Goal: Check status: Check status

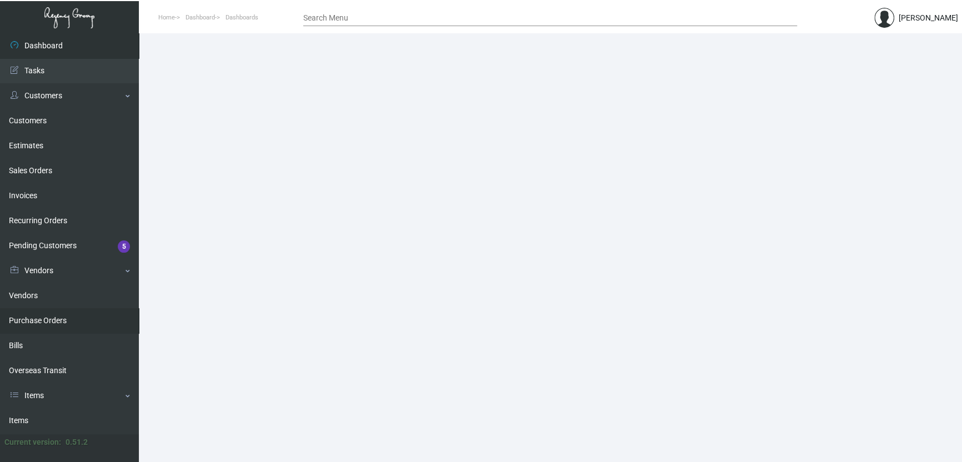
click at [48, 318] on link "Purchase Orders" at bounding box center [69, 320] width 139 height 25
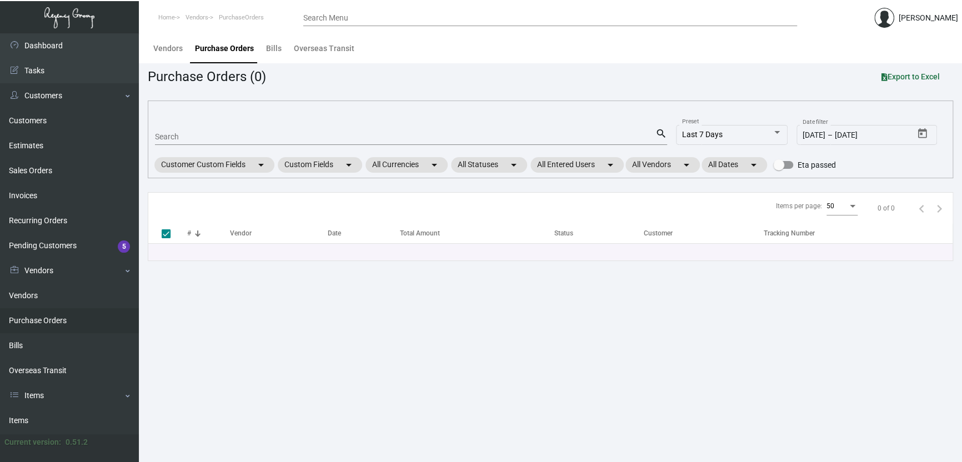
drag, startPoint x: 171, startPoint y: 124, endPoint x: 171, endPoint y: 136, distance: 11.1
click at [171, 125] on mat-form-field "Search search" at bounding box center [411, 136] width 512 height 34
click at [173, 133] on input "Search" at bounding box center [405, 137] width 500 height 9
paste input "108312"
type input "108312"
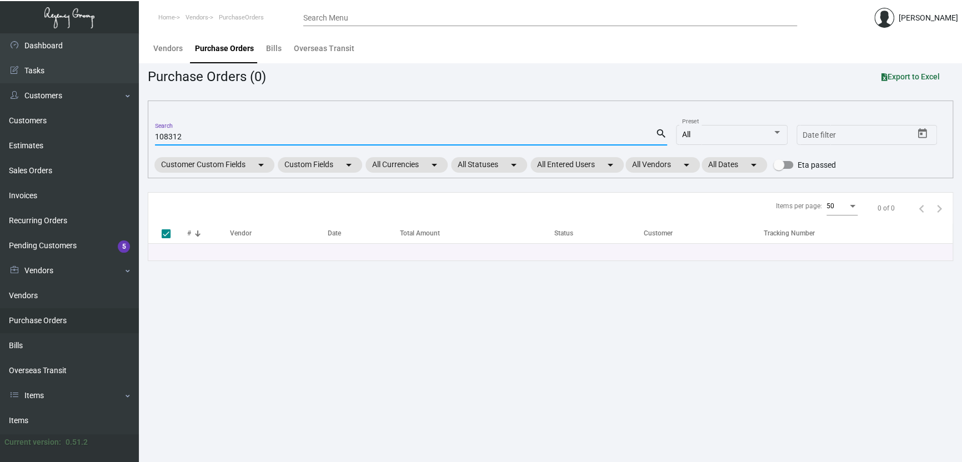
checkbox input "false"
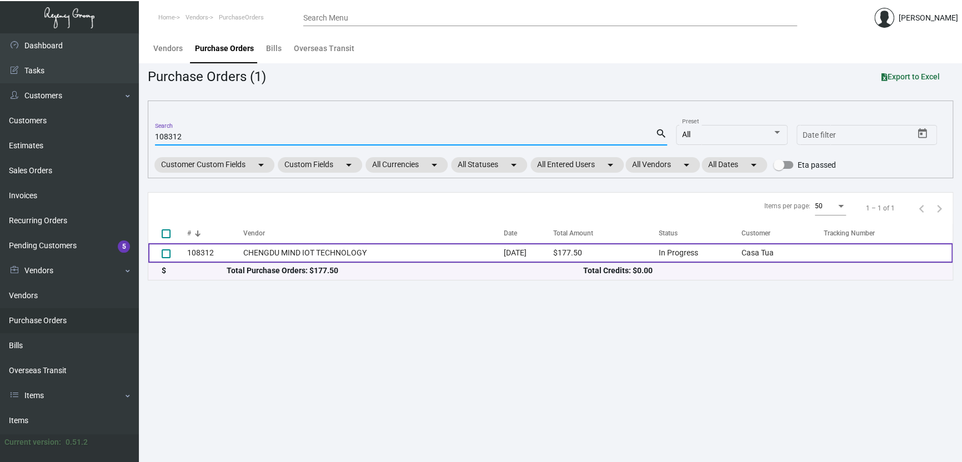
click at [343, 254] on td "CHENGDU MIND IOT TECHNOLOGY" at bounding box center [373, 252] width 260 height 19
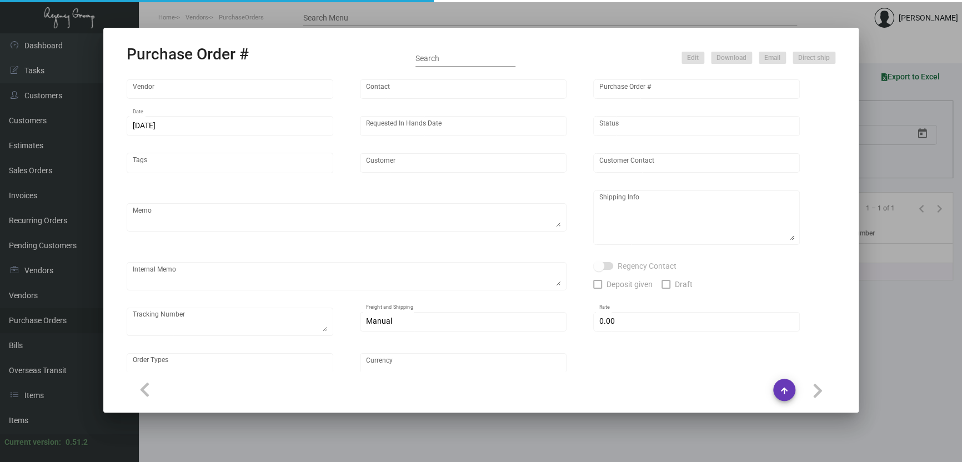
type input "CHENGDU MIND IOT TECHNOLOGY"
type input "[PERSON_NAME]"
type input "108312"
type input "[DATE]"
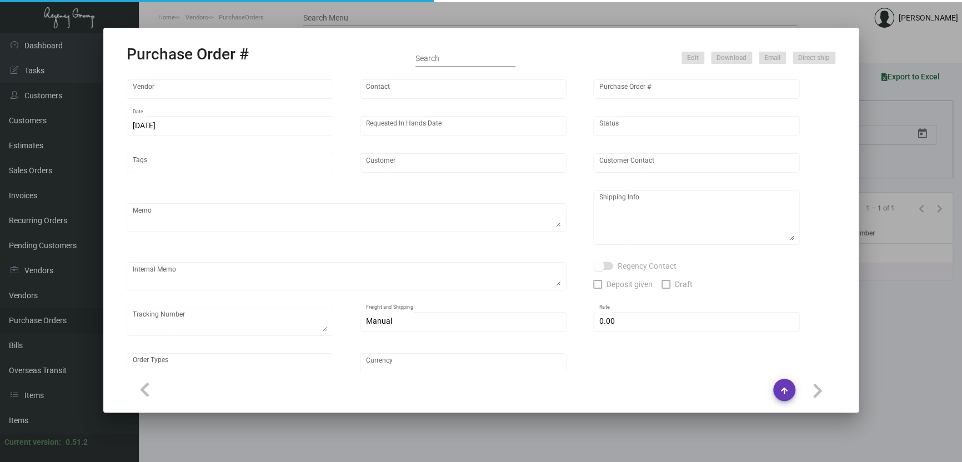
type input "Casa Tua"
type textarea "Air to [GEOGRAPHIC_DATA]."
type textarea "Regency Group NJ - [PERSON_NAME] [STREET_ADDRESS]"
checkbox input "true"
type input "$ 0.00"
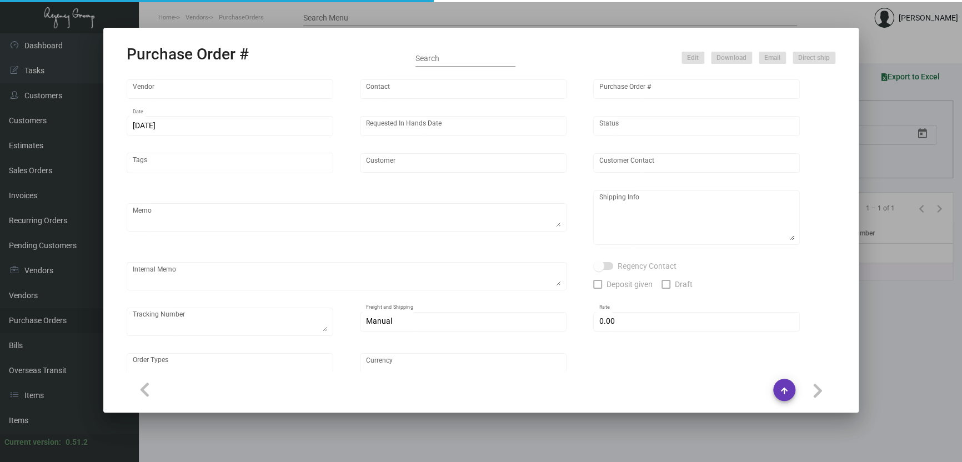
type input "United States Dollar $"
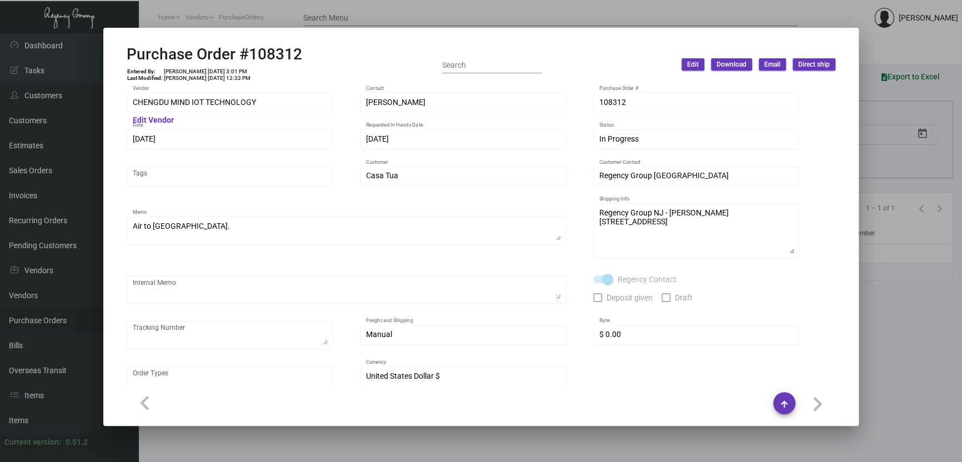
drag, startPoint x: 883, startPoint y: 331, endPoint x: 848, endPoint y: 339, distance: 36.5
click at [881, 332] on div at bounding box center [481, 231] width 962 height 462
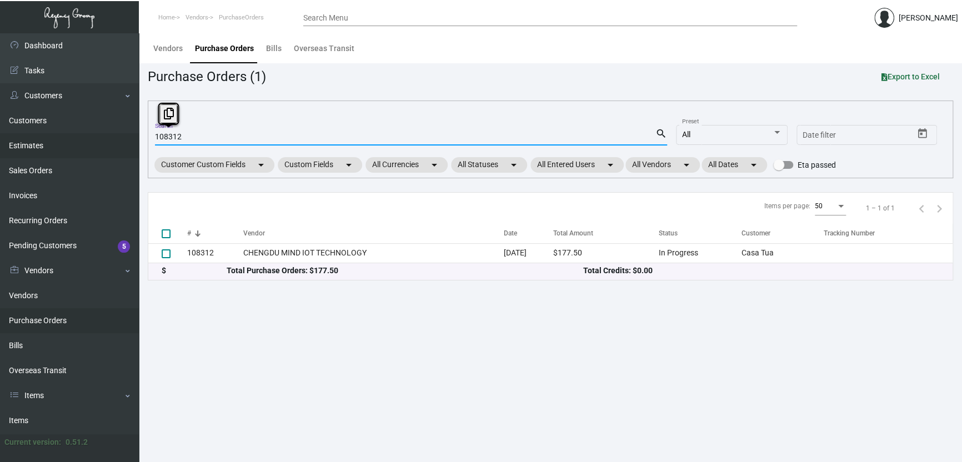
drag, startPoint x: 156, startPoint y: 142, endPoint x: 120, endPoint y: 139, distance: 35.6
click at [122, 139] on div "Dashboard Dashboard Tasks Customers Customers Estimates Sales Orders Invoices R…" at bounding box center [481, 247] width 962 height 429
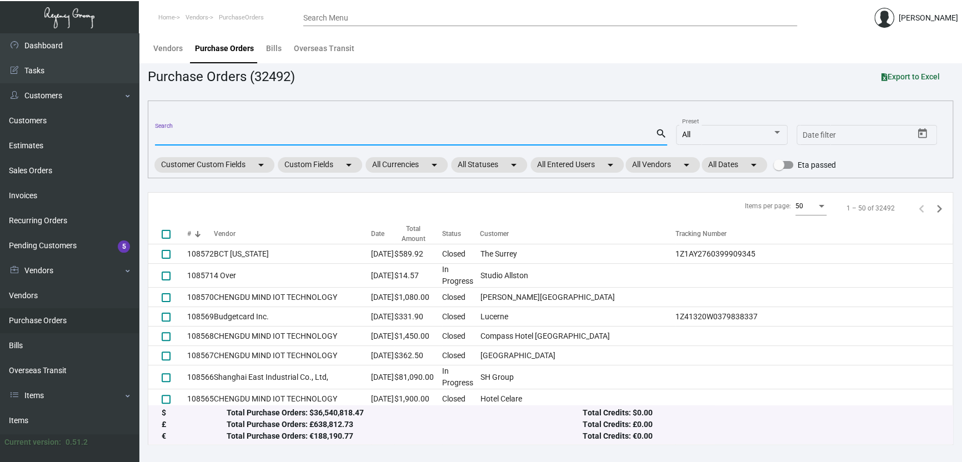
paste input "75234"
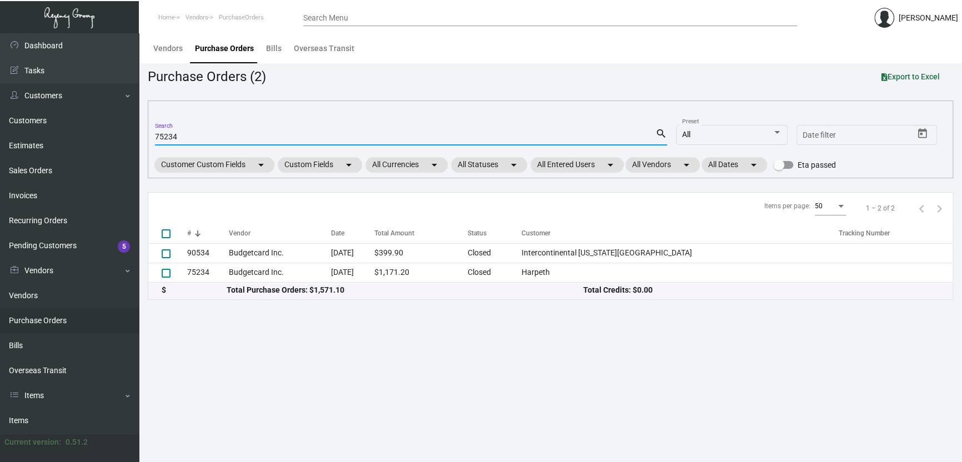
type input "75234"
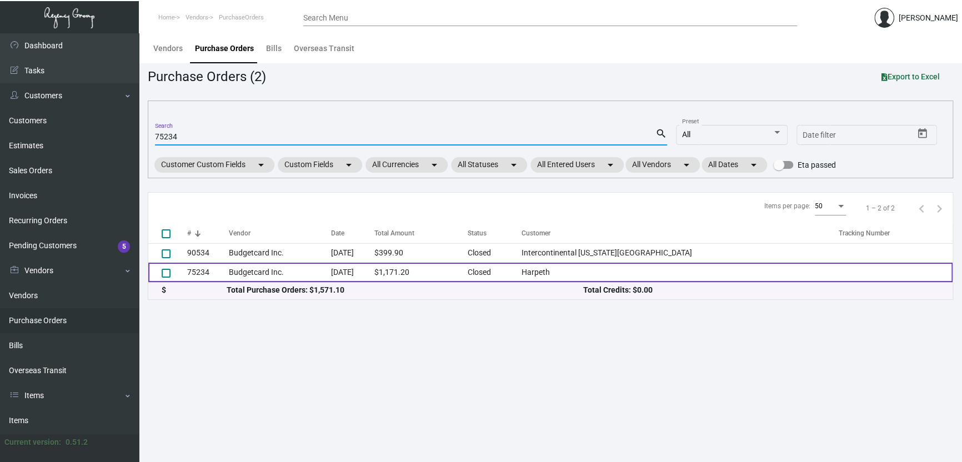
click at [315, 269] on td "Budgetcard Inc." at bounding box center [279, 272] width 102 height 19
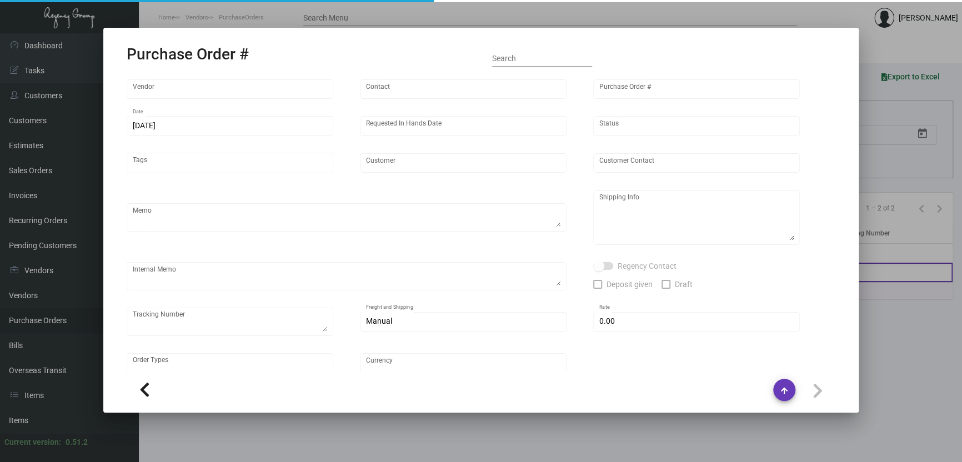
type input "Budgetcard Inc."
type input "[PERSON_NAME]"
type input "75234"
type input "[DATE]"
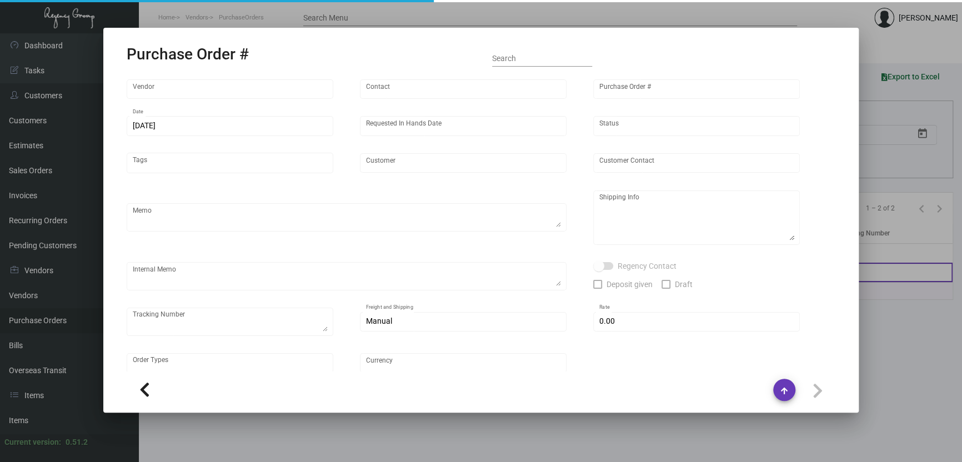
type input "Harpeth"
type input "[PERSON_NAME]"
type textarea "Harpeth Attn: [PERSON_NAME] [STREET_ADDRESS]"
type input "$ 0.00"
type input "United States Dollar $"
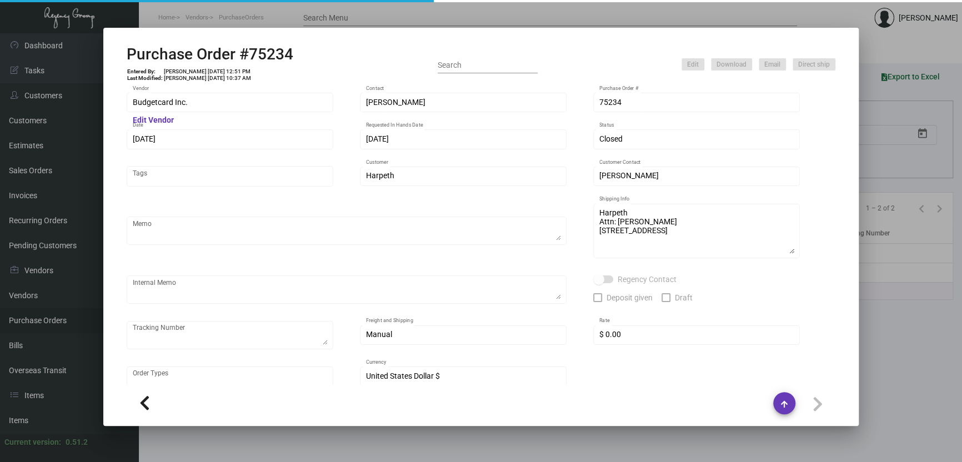
type input "$ 0.86743"
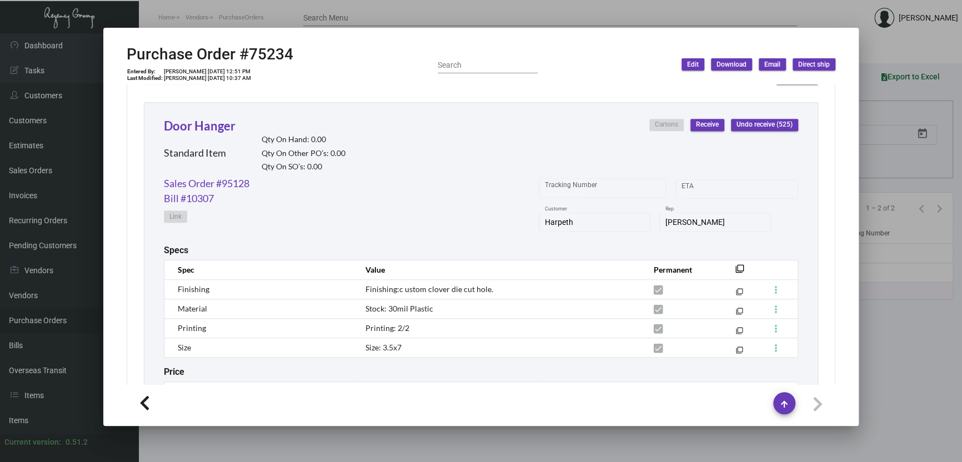
scroll to position [611, 0]
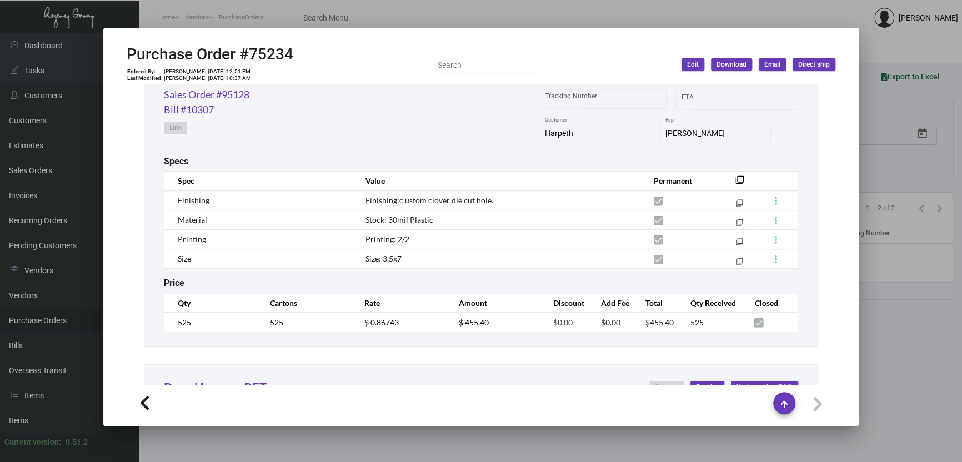
click at [269, 56] on h2 "Purchase Order #75234" at bounding box center [210, 54] width 167 height 19
click at [269, 55] on h2 "Purchase Order #75234" at bounding box center [210, 54] width 167 height 19
copy h2 "75234"
